Goal: Task Accomplishment & Management: Manage account settings

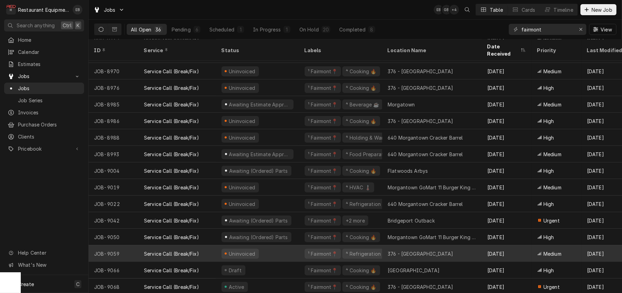
scroll to position [370, 0]
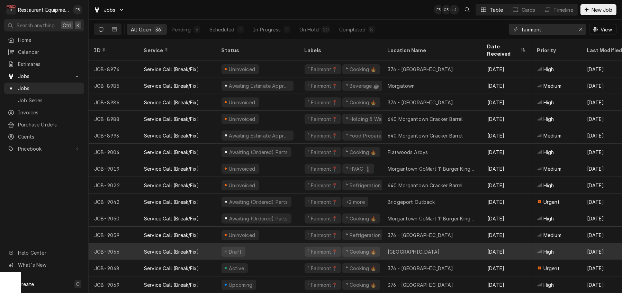
click at [299, 248] on div "Draft" at bounding box center [257, 252] width 83 height 17
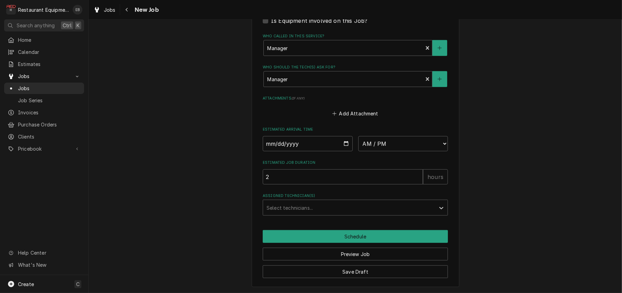
scroll to position [853, 0]
click at [345, 138] on input "Date" at bounding box center [308, 143] width 90 height 15
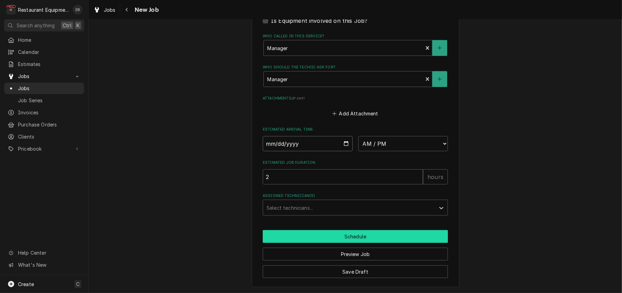
type textarea "x"
type input "2025-09-30"
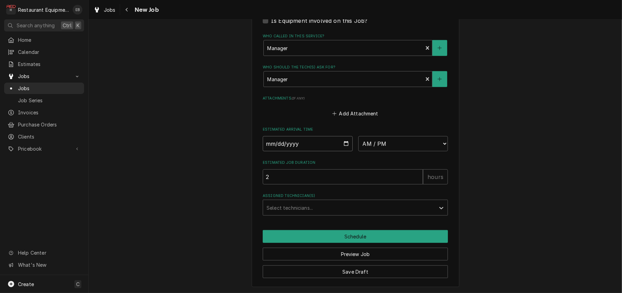
type textarea "x"
click at [395, 136] on select "AM / PM 6:00 AM 6:15 AM 6:30 AM 6:45 AM 7:00 AM 7:15 AM 7:30 AM 7:45 AM 8:00 AM…" at bounding box center [403, 143] width 90 height 15
select select "11:00:00"
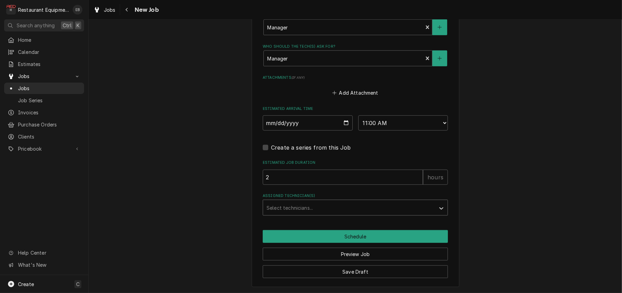
click at [317, 214] on div "Assigned Technician(s)" at bounding box center [348, 208] width 165 height 12
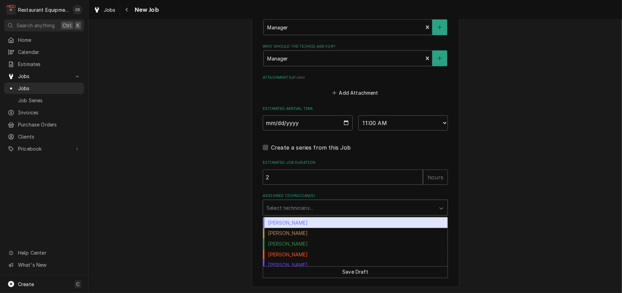
click at [296, 228] on div "Bryan Sanders" at bounding box center [355, 223] width 184 height 11
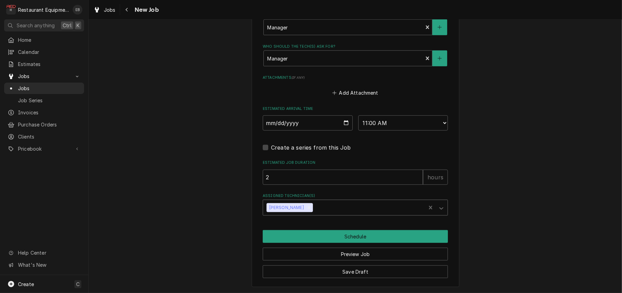
scroll to position [885, 0]
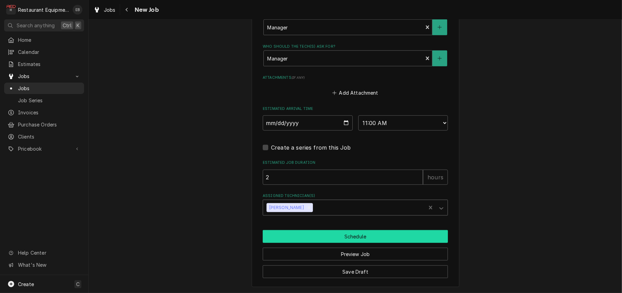
click at [346, 232] on button "Schedule" at bounding box center [355, 236] width 185 height 13
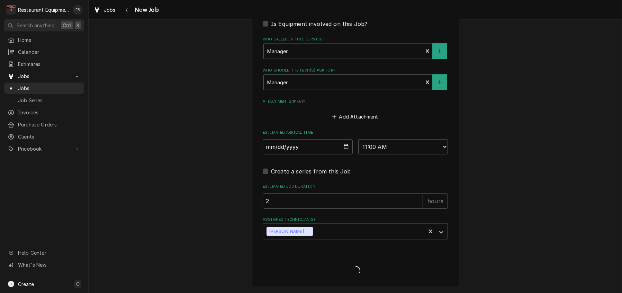
scroll to position [859, 0]
type textarea "x"
